Goal: Task Accomplishment & Management: Complete application form

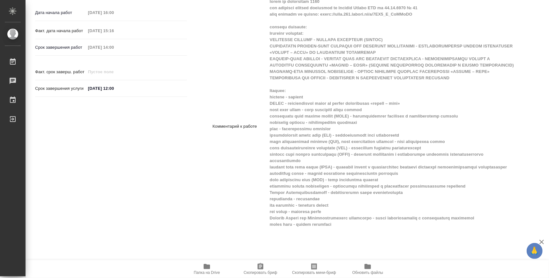
scroll to position [276, 0]
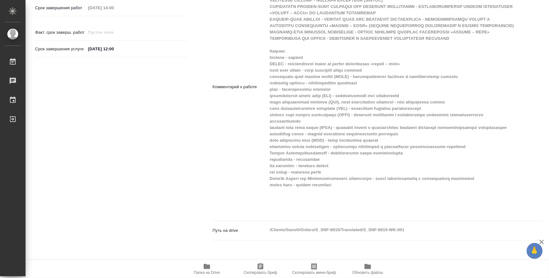
click at [213, 265] on span "Папка на Drive" at bounding box center [207, 269] width 46 height 12
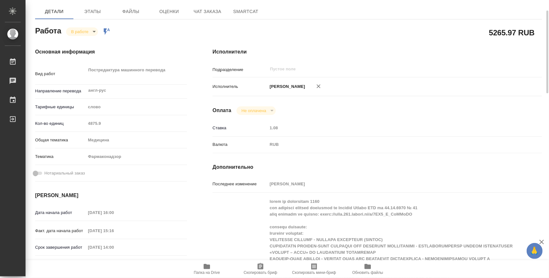
scroll to position [0, 0]
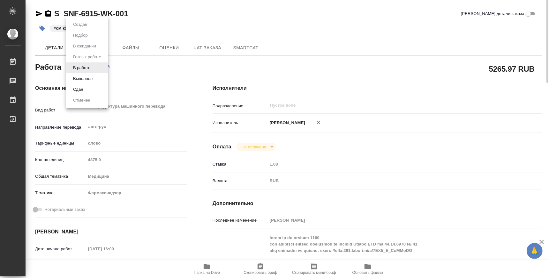
click at [90, 69] on body "🙏 .cls-1 fill:#fff; AWATERA Atminis Kristina Работы 0 Чаты График Выйти S_SNF-6…" at bounding box center [274, 139] width 549 height 278
click at [93, 79] on button "Выполнен" at bounding box center [82, 78] width 23 height 7
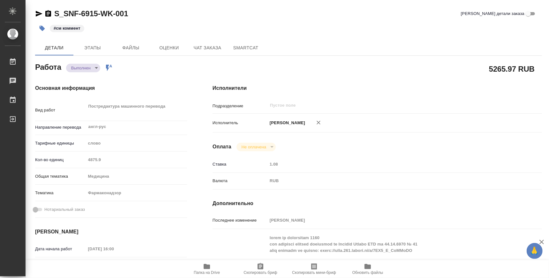
type textarea "x"
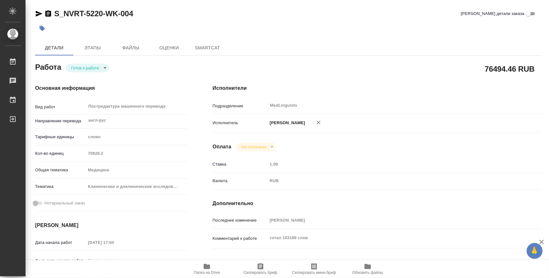
type textarea "x"
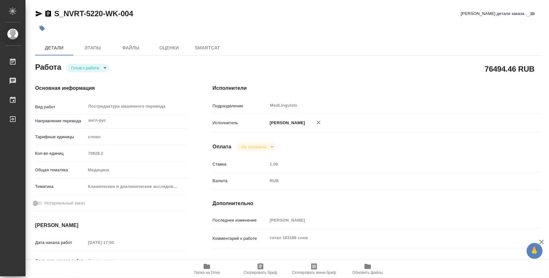
type textarea "x"
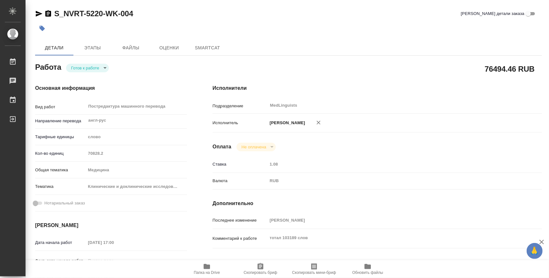
type textarea "x"
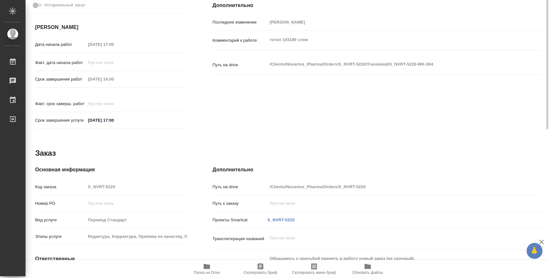
type textarea "x"
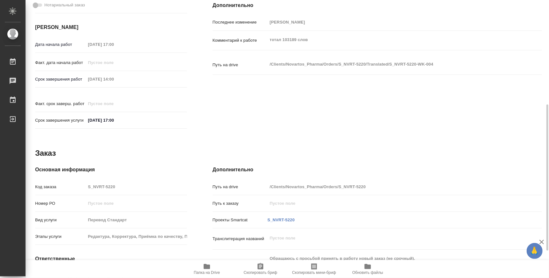
scroll to position [159, 0]
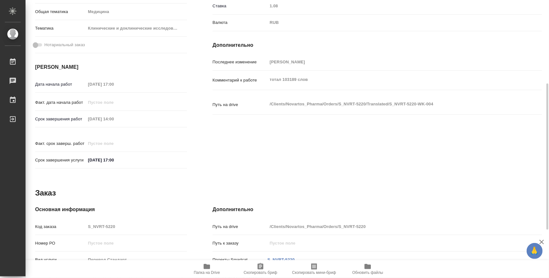
type textarea "x"
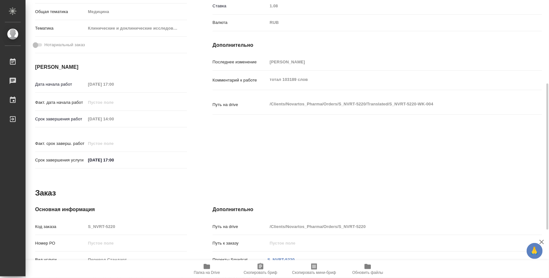
type textarea "x"
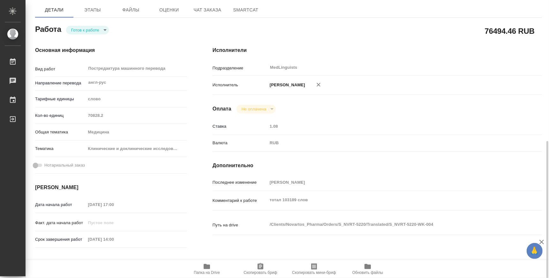
scroll to position [157, 0]
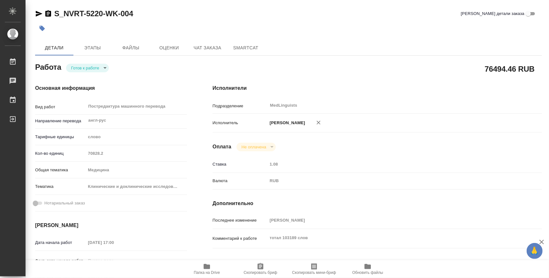
click at [208, 271] on span "Папка на Drive" at bounding box center [207, 273] width 26 height 4
